Goal: Task Accomplishment & Management: Manage account settings

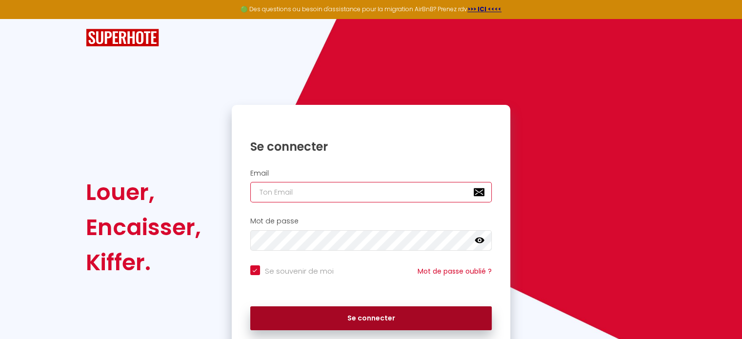
type input "[EMAIL_ADDRESS][DOMAIN_NAME]"
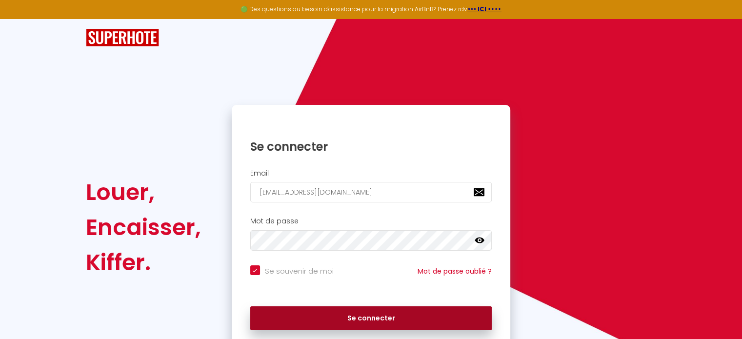
click at [360, 318] on button "Se connecter" at bounding box center [371, 318] width 242 height 24
checkbox input "true"
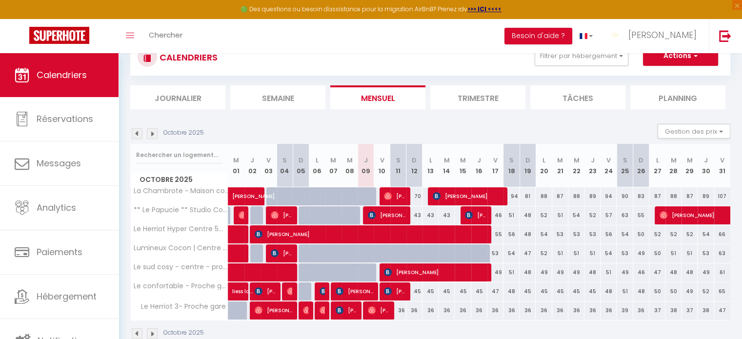
scroll to position [55, 0]
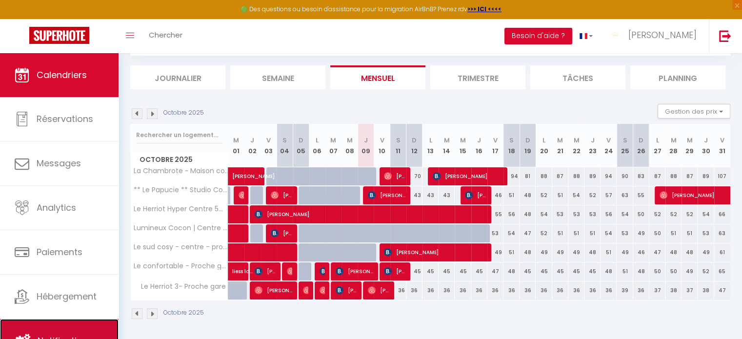
click at [86, 332] on link "Notifications" at bounding box center [59, 341] width 119 height 44
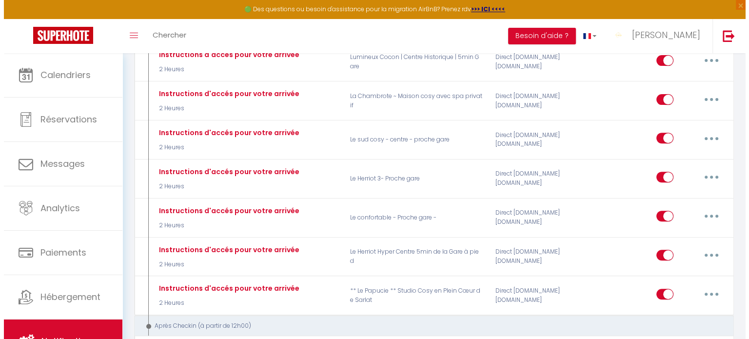
scroll to position [363, 0]
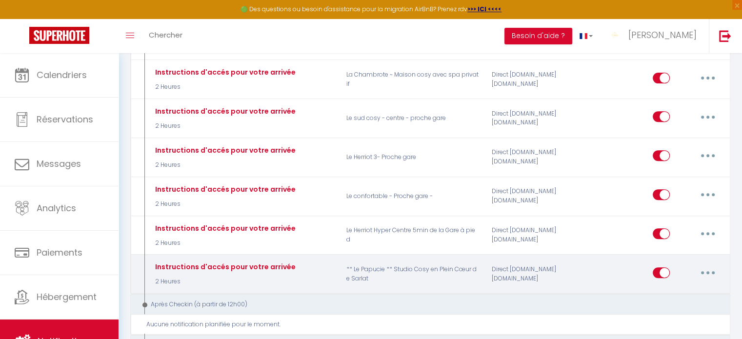
click at [708, 274] on button "button" at bounding box center [707, 273] width 27 height 16
click at [671, 295] on link "Editer" at bounding box center [682, 294] width 72 height 17
type input "Instructions d'accés pour votre arrivée"
select select "2 Heures"
select select
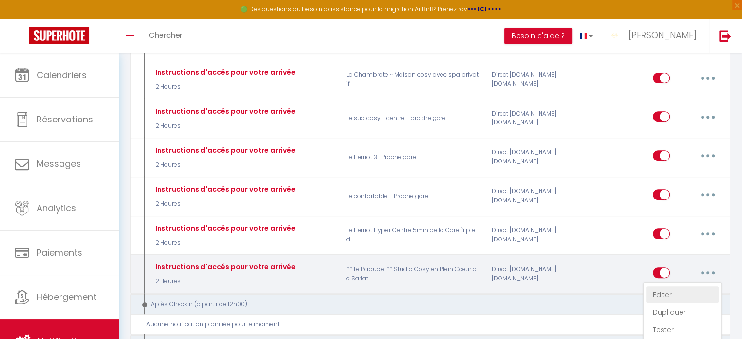
checkbox input "true"
checkbox input "false"
radio input "true"
type input "Instruction d'accés"
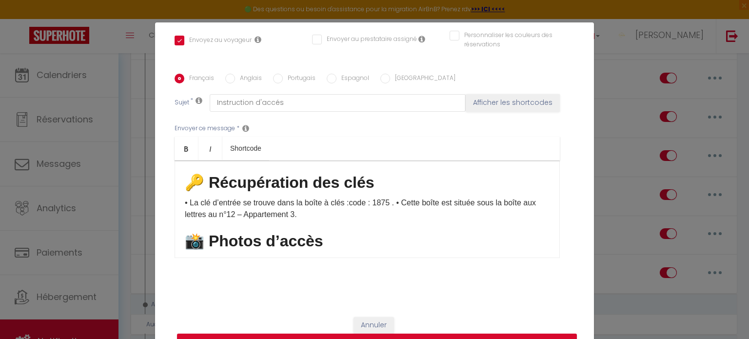
scroll to position [198, 0]
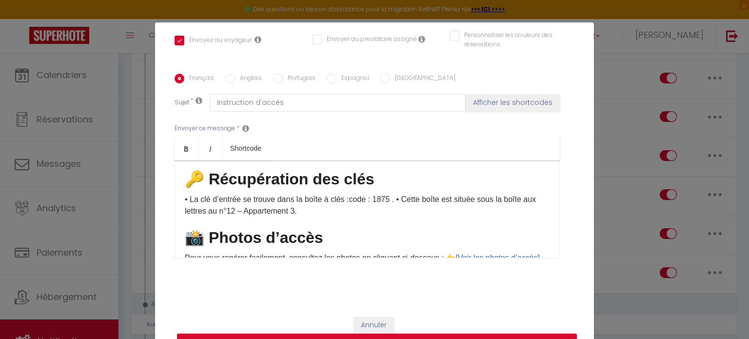
click at [390, 199] on span "code : 1875" at bounding box center [369, 199] width 41 height 8
click at [400, 201] on span ". • Cette boîte est située sous la boîte aux lettres au n°12 – Appartement 3." at bounding box center [360, 205] width 351 height 20
click at [526, 334] on button "Mettre à jour" at bounding box center [377, 343] width 400 height 19
checkbox input "true"
checkbox input "false"
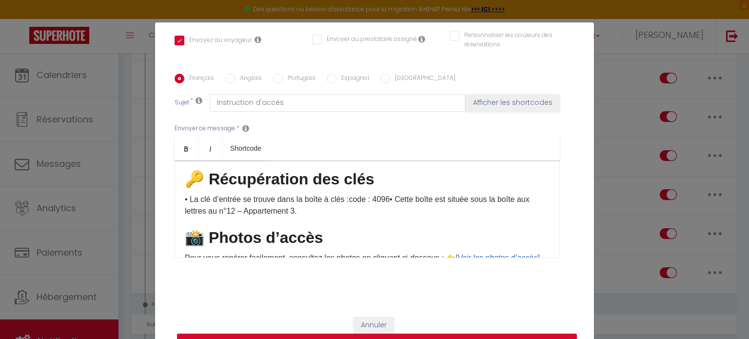
checkbox input "false"
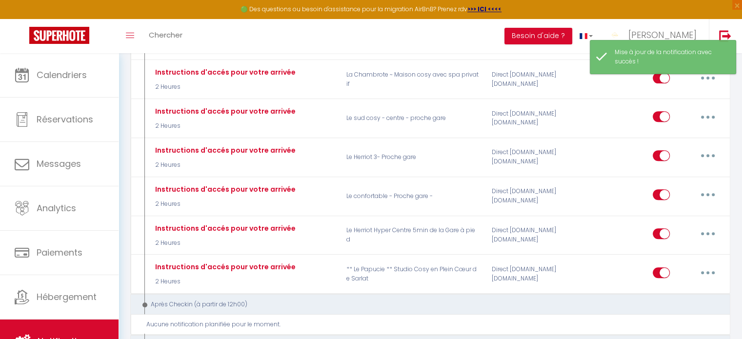
scroll to position [0, 0]
